Goal: Register for event/course

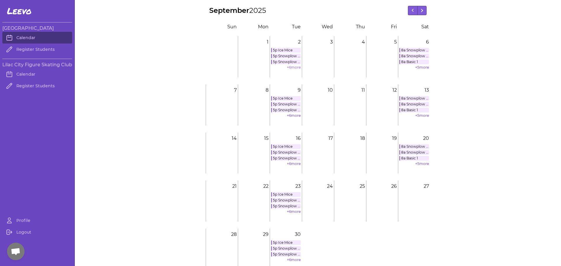
click at [290, 67] on link "+ 6 more" at bounding box center [294, 67] width 14 height 4
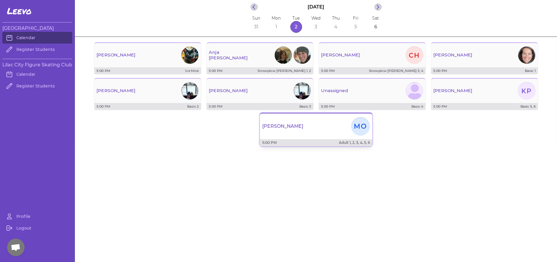
click at [339, 132] on div "[PERSON_NAME]" at bounding box center [316, 126] width 112 height 21
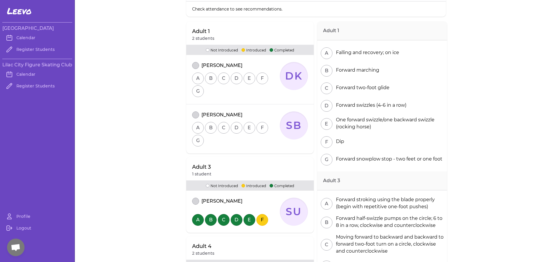
scroll to position [75, 0]
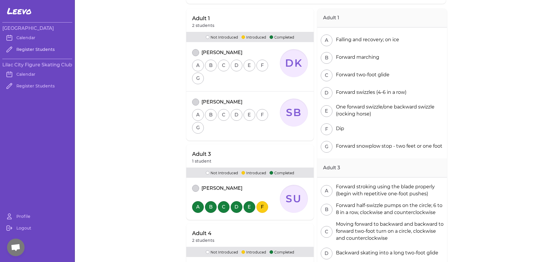
click at [46, 52] on link "Register Students" at bounding box center [37, 50] width 70 height 12
